Goal: Information Seeking & Learning: Check status

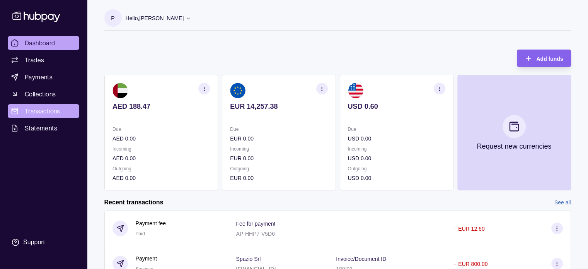
click at [49, 113] on span "Transactions" at bounding box center [43, 110] width 36 height 9
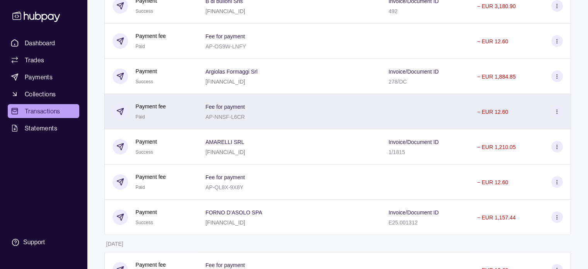
scroll to position [232, 0]
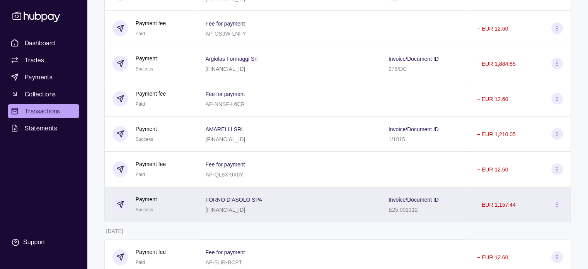
click at [229, 201] on p "FORNO D’ASOLO SPA" at bounding box center [233, 199] width 57 height 6
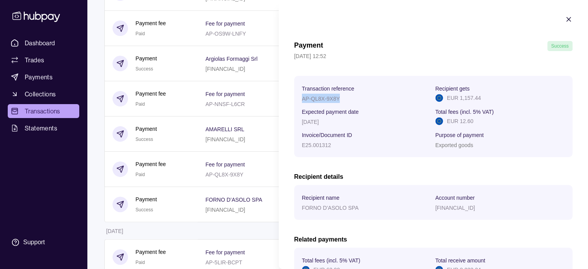
drag, startPoint x: 303, startPoint y: 97, endPoint x: 343, endPoint y: 102, distance: 40.5
click at [343, 102] on div "AP-QL8X-9X8Y" at bounding box center [367, 98] width 130 height 9
copy p "AP-QL8X-9X8Y"
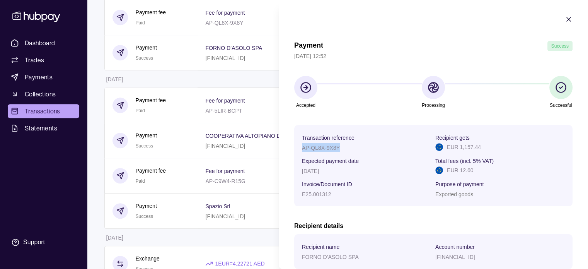
scroll to position [387, 0]
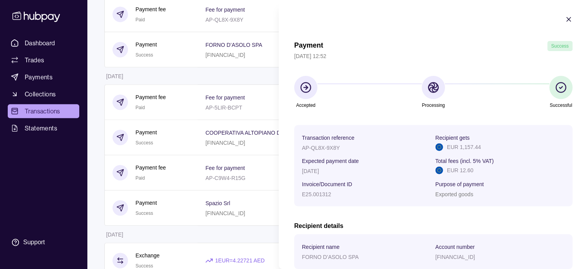
click at [180, 240] on html "Dashboard Trades Payments Collections Transactions Statements Support P Hello, …" at bounding box center [294, 58] width 588 height 891
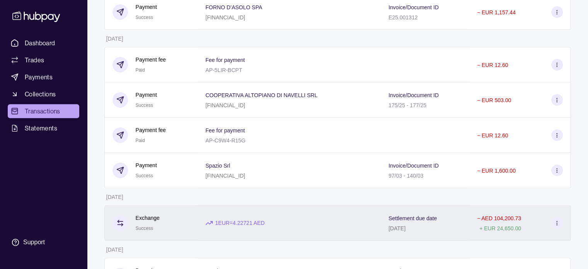
scroll to position [425, 0]
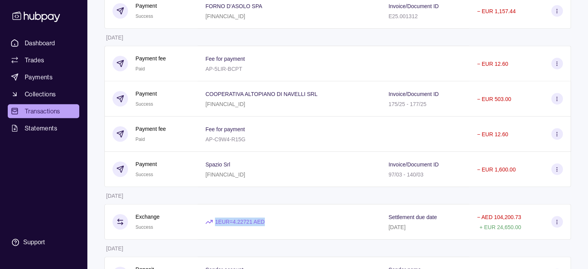
drag, startPoint x: 270, startPoint y: 226, endPoint x: 217, endPoint y: 226, distance: 53.7
click at [217, 226] on div "1 EUR = 4.22721 AED" at bounding box center [288, 221] width 167 height 9
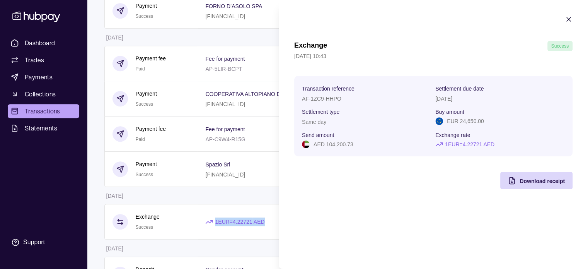
copy p "1 EUR = 4.22721 AED"
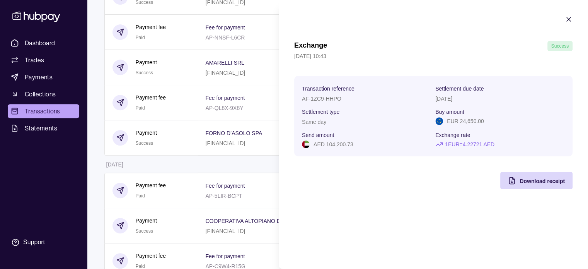
scroll to position [309, 0]
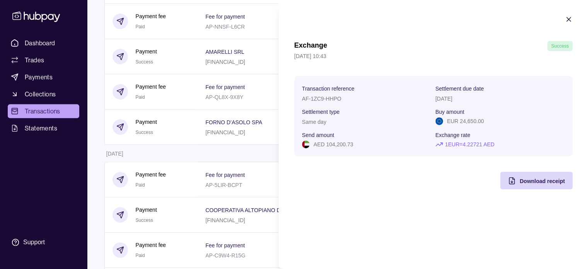
click at [566, 22] on icon "button" at bounding box center [569, 19] width 8 height 8
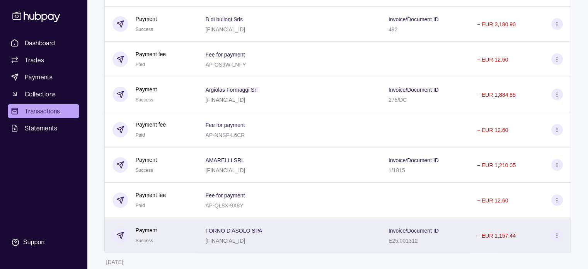
scroll to position [271, 0]
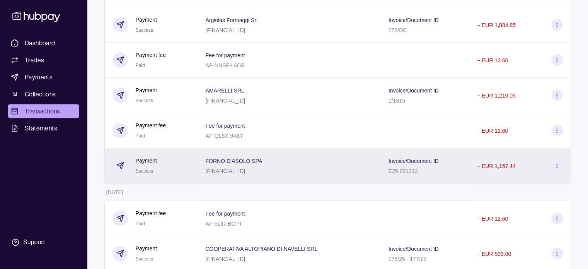
click at [148, 168] on div "Success" at bounding box center [144, 170] width 17 height 10
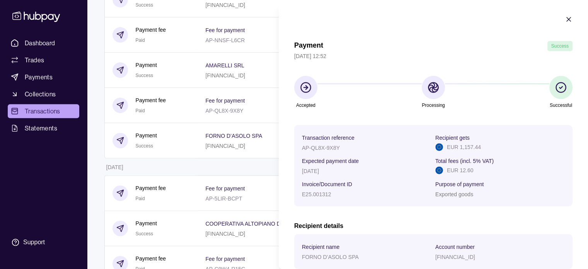
scroll to position [309, 0]
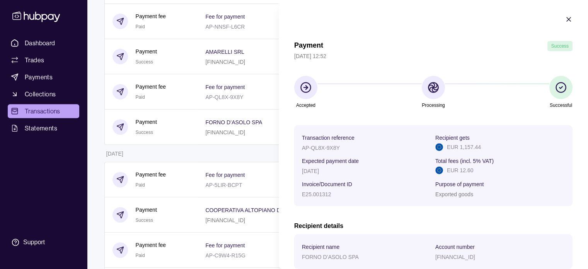
click at [565, 21] on icon "button" at bounding box center [569, 19] width 8 height 8
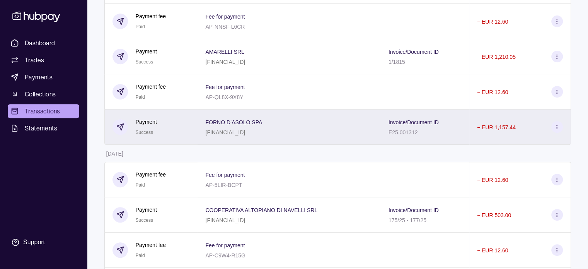
click at [155, 116] on div "Payment Success" at bounding box center [151, 126] width 94 height 35
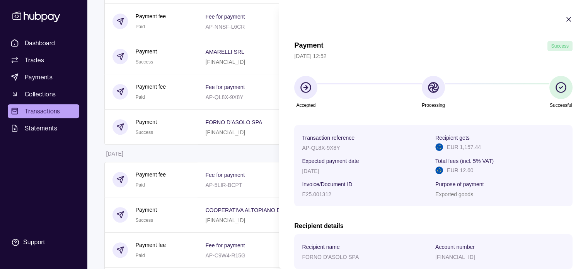
click at [565, 18] on icon "button" at bounding box center [569, 19] width 8 height 8
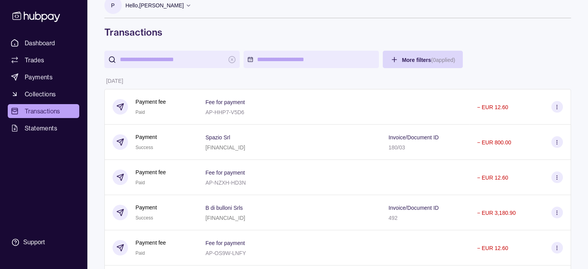
scroll to position [0, 0]
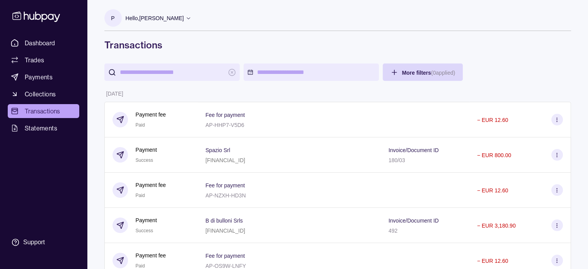
click at [152, 20] on p "Hello, [PERSON_NAME]" at bounding box center [155, 18] width 58 height 9
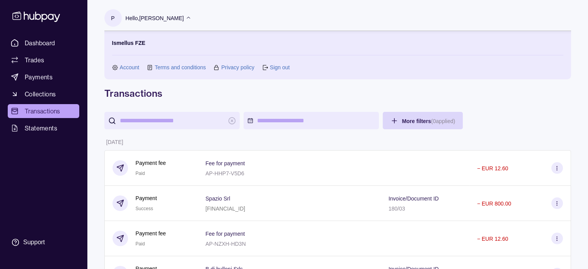
click at [273, 62] on section "Ismellus FZE Account Terms and conditions Privacy policy Sign out" at bounding box center [337, 55] width 451 height 33
click at [280, 70] on link "Sign out" at bounding box center [280, 67] width 20 height 9
